Goal: Task Accomplishment & Management: Use online tool/utility

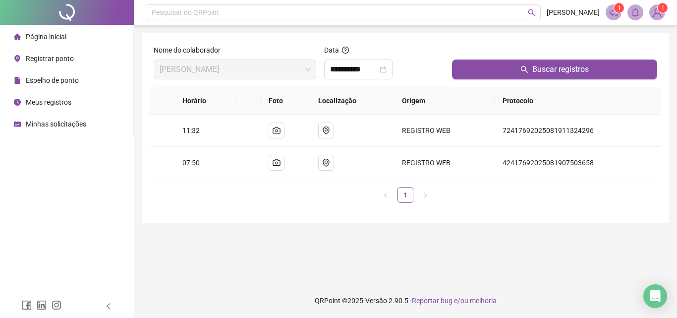
click at [53, 63] on div "Registrar ponto" at bounding box center [44, 59] width 60 height 20
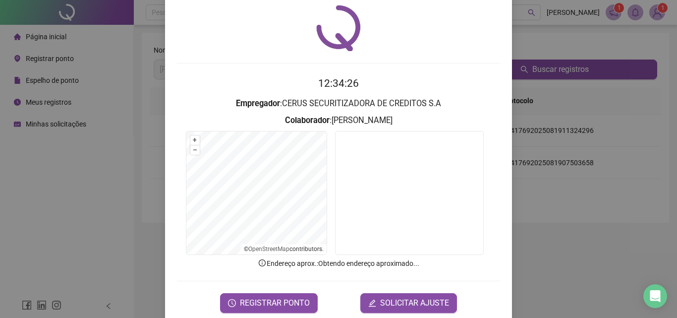
scroll to position [48, 0]
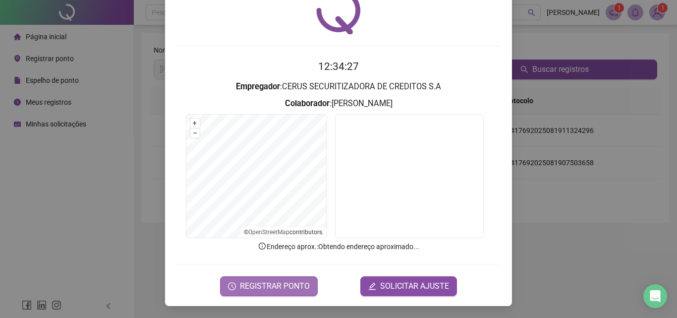
click at [290, 281] on span "REGISTRAR PONTO" at bounding box center [275, 286] width 70 height 12
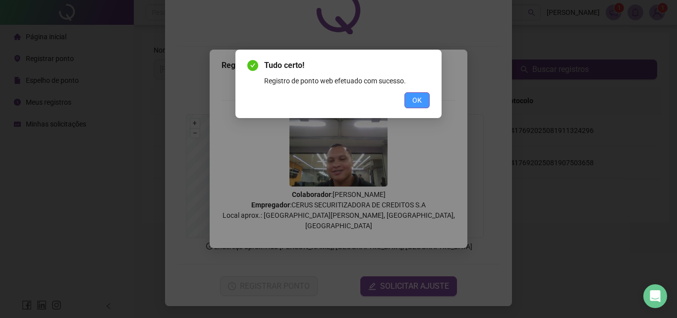
click at [415, 101] on span "OK" at bounding box center [416, 100] width 9 height 11
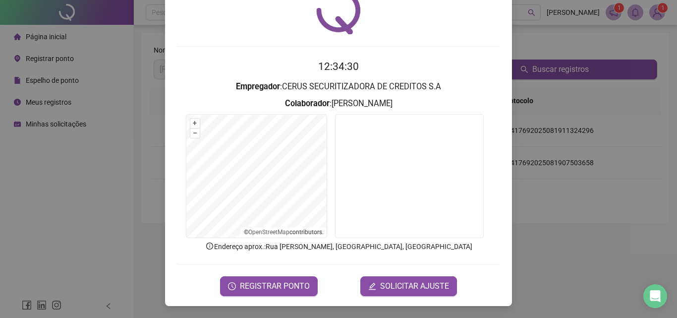
scroll to position [0, 0]
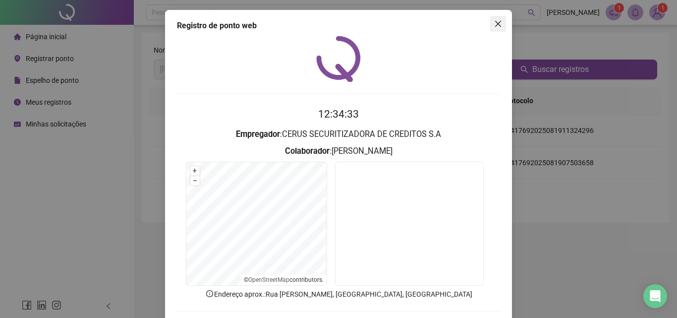
click at [495, 26] on icon "close" at bounding box center [498, 24] width 6 height 6
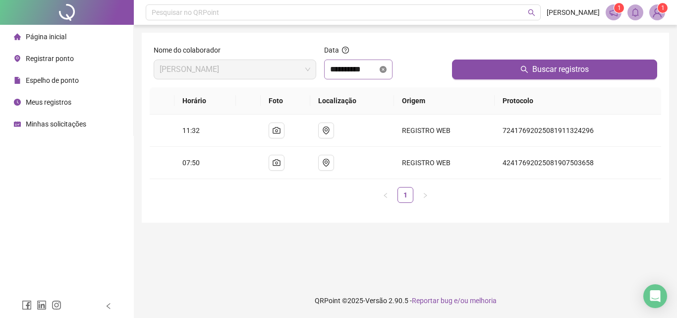
click at [386, 69] on div "**********" at bounding box center [358, 69] width 56 height 12
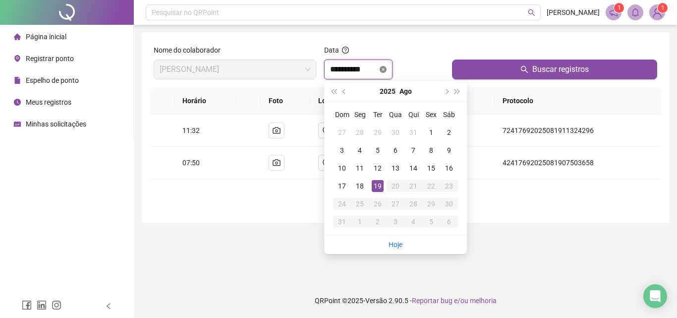
click at [386, 70] on icon "close-circle" at bounding box center [382, 69] width 7 height 7
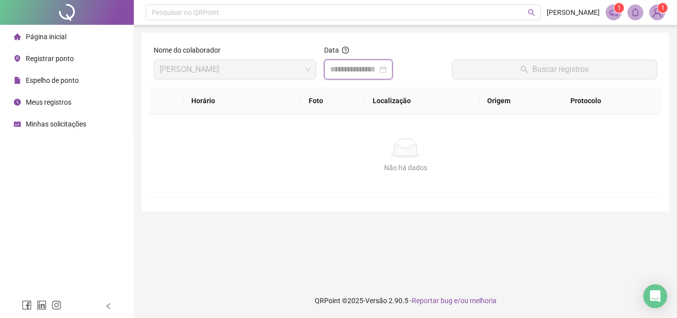
click at [386, 71] on div at bounding box center [358, 69] width 56 height 12
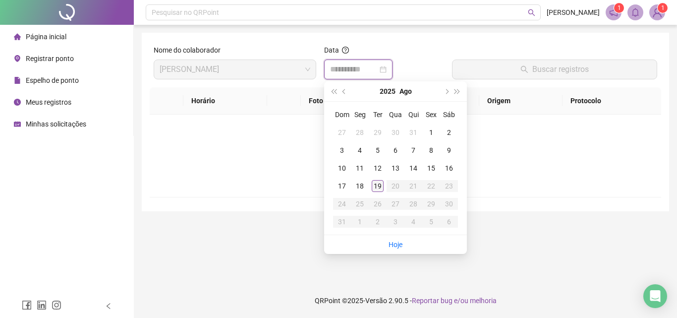
type input "**********"
click at [379, 182] on div "19" at bounding box center [378, 186] width 12 height 12
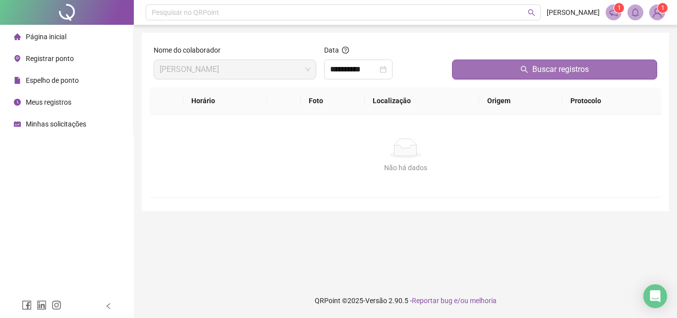
click at [492, 73] on button "Buscar registros" at bounding box center [554, 69] width 205 height 20
